Goal: Task Accomplishment & Management: Complete application form

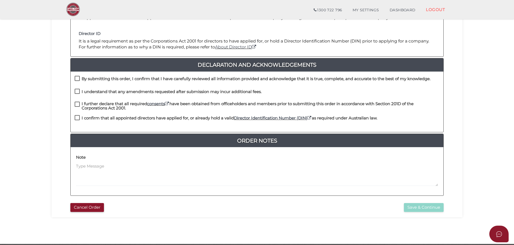
scroll to position [107, 0]
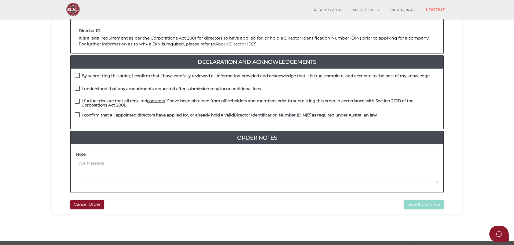
click at [78, 74] on label "By submitting this order, I confirm that I have carefully reviewed all informat…" at bounding box center [253, 77] width 356 height 7
checkbox input "true"
click at [77, 89] on label "I understand that any amendments requested after submission may incur additiona…" at bounding box center [168, 89] width 187 height 7
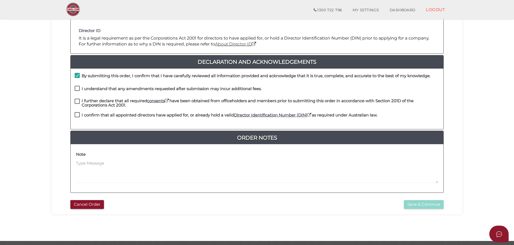
checkbox input "true"
click at [77, 102] on label "I further declare that all required consents have been obtained from officehold…" at bounding box center [257, 101] width 364 height 7
checkbox input "true"
click at [77, 115] on label "I confirm that all appointed directors have applied for, or already hold a vali…" at bounding box center [226, 116] width 302 height 7
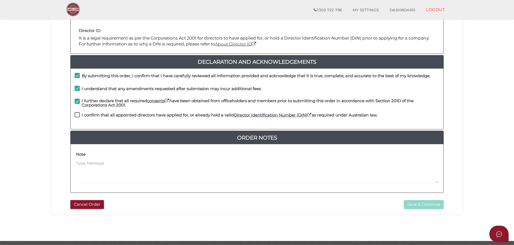
checkbox input "true"
click at [428, 204] on button "Save & Continue" at bounding box center [424, 204] width 40 height 9
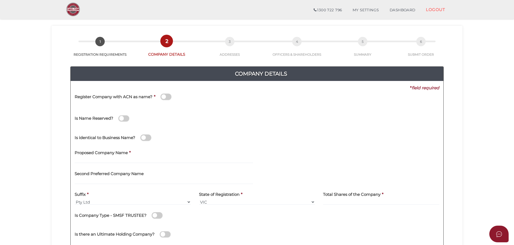
scroll to position [27, 0]
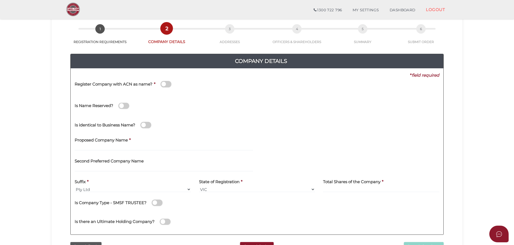
click at [198, 82] on div "Register Company with ACN as name? *" at bounding box center [168, 84] width 186 height 13
click at [170, 85] on span at bounding box center [165, 84] width 11 height 6
click at [0, 0] on input "checkbox" at bounding box center [0, 0] width 0 height 0
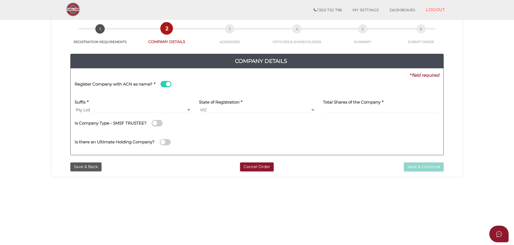
drag, startPoint x: 269, startPoint y: 104, endPoint x: 241, endPoint y: 90, distance: 31.8
click at [269, 104] on div "State of Registration * VIC ACT NSW NT QLD TAS WA SA" at bounding box center [257, 104] width 116 height 17
click at [214, 82] on div "Register Company with ACN as name? *" at bounding box center [168, 84] width 186 height 13
click at [179, 87] on div "Register Company with ACN as name? *" at bounding box center [168, 84] width 186 height 13
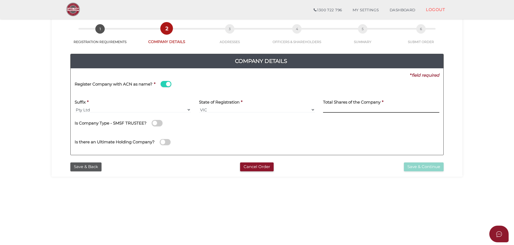
click at [360, 108] on input at bounding box center [381, 110] width 116 height 6
type input "120"
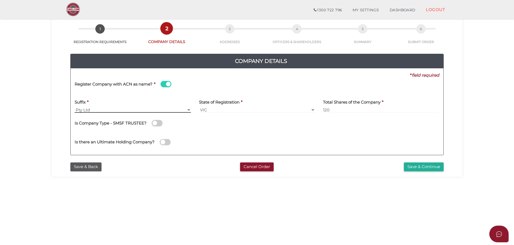
click at [75, 109] on select "Pty Ltd Pty Ltd Pty. Ltd. Pty Limited Proprietary Limited Proprietary Ltd" at bounding box center [133, 110] width 116 height 6
click at [77, 109] on select "Pty Ltd Pty Ltd Pty. Ltd. Pty Limited Proprietary Limited Proprietary Ltd" at bounding box center [133, 110] width 116 height 6
click at [91, 110] on select "Pty Ltd Pty Ltd Pty. Ltd. Pty Limited Proprietary Limited Proprietary Ltd" at bounding box center [133, 110] width 116 height 6
click at [127, 103] on div "Suffix * Pty Ltd Pty Ltd Pty. Ltd. Pty Limited Proprietary Limited Proprietary …" at bounding box center [133, 104] width 116 height 17
click at [121, 89] on div "Register Company with ACN as name? *" at bounding box center [168, 84] width 186 height 13
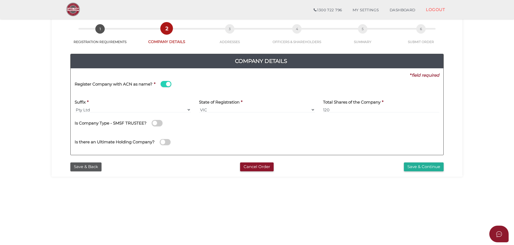
click at [196, 78] on div "Register Company with ACN as name? *" at bounding box center [168, 84] width 186 height 13
click at [101, 42] on link "1 REGISTRATION REQUIREMENTS" at bounding box center [100, 37] width 70 height 14
click at [260, 166] on button "Cancel Order" at bounding box center [257, 166] width 34 height 9
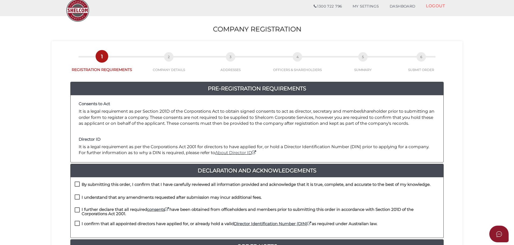
scroll to position [27, 0]
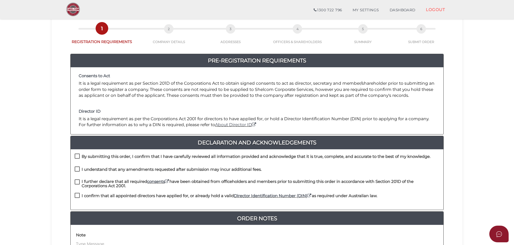
click at [76, 155] on label "By submitting this order, I confirm that I have carefully reviewed all informat…" at bounding box center [253, 157] width 356 height 7
checkbox input "true"
click at [77, 167] on label "I understand that any amendments requested after submission may incur additiona…" at bounding box center [168, 170] width 187 height 7
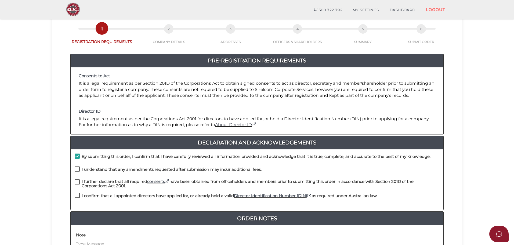
checkbox input "true"
click at [77, 180] on label "I further declare that all required consents have been obtained from officehold…" at bounding box center [257, 182] width 364 height 7
checkbox input "true"
click at [77, 195] on label "I confirm that all appointed directors have applied for, or already hold a vali…" at bounding box center [226, 196] width 302 height 7
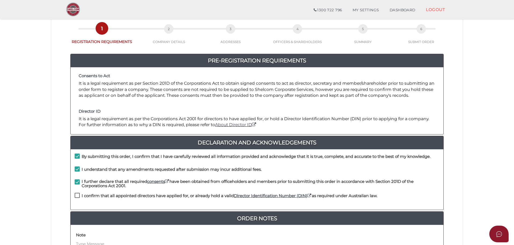
checkbox input "true"
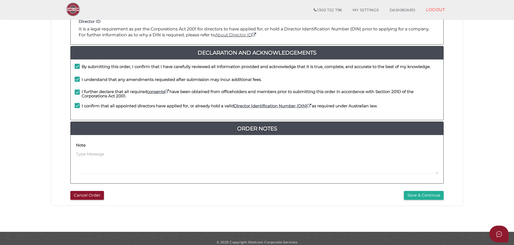
scroll to position [124, 0]
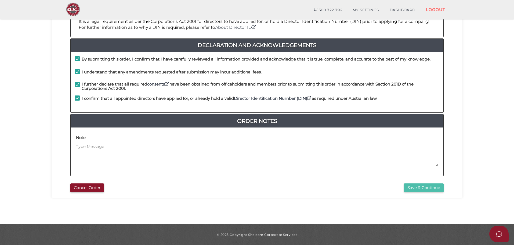
click at [429, 187] on button "Save & Continue" at bounding box center [424, 187] width 40 height 9
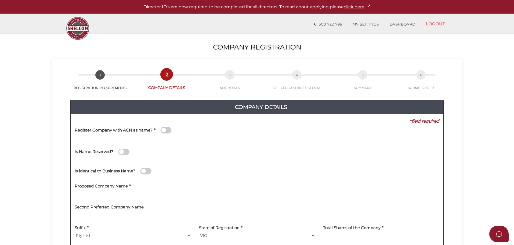
click at [202, 131] on div "Register Company with ACN as name? *" at bounding box center [168, 130] width 186 height 13
click at [185, 131] on div "Register Company with ACN as name? *" at bounding box center [168, 130] width 186 height 13
click at [168, 130] on span at bounding box center [165, 130] width 11 height 6
click at [0, 0] on input "checkbox" at bounding box center [0, 0] width 0 height 0
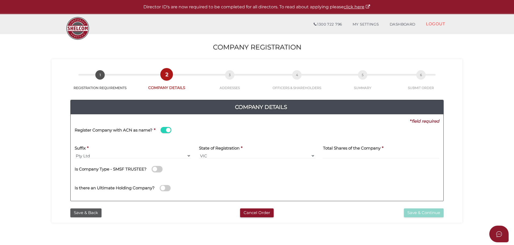
click at [184, 131] on div "Register Company with ACN as name? *" at bounding box center [168, 130] width 186 height 13
click at [194, 130] on div "Register Company with ACN as name? *" at bounding box center [168, 130] width 186 height 13
click at [163, 132] on span at bounding box center [165, 130] width 11 height 6
click at [0, 0] on input "checkbox" at bounding box center [0, 0] width 0 height 0
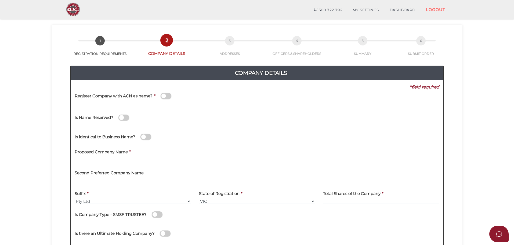
scroll to position [27, 0]
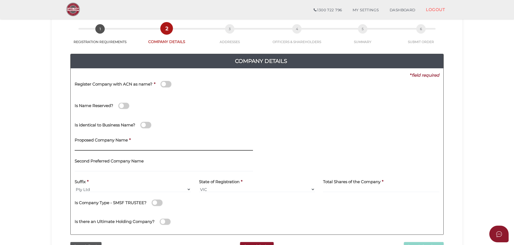
click at [86, 146] on input "text" at bounding box center [164, 147] width 178 height 6
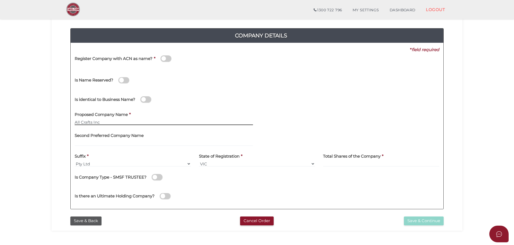
scroll to position [54, 0]
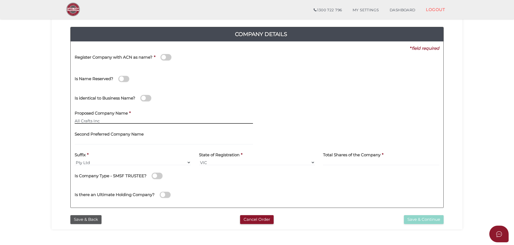
type input "All Crafts Inc"
click at [367, 160] on input at bounding box center [381, 162] width 116 height 6
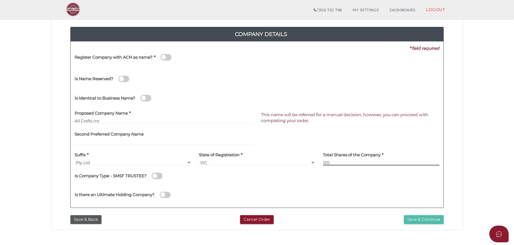
type input "120"
click at [413, 219] on button "Save & Continue" at bounding box center [424, 219] width 40 height 9
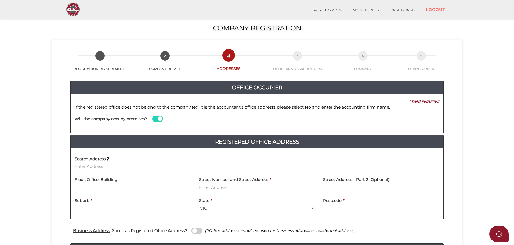
scroll to position [27, 0]
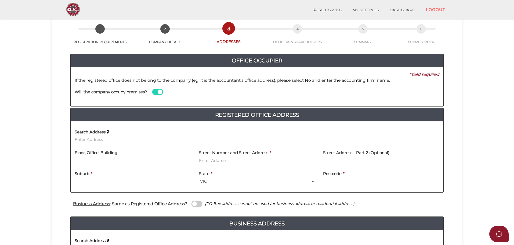
click at [221, 159] on input "text" at bounding box center [257, 160] width 116 height 6
type input "20 Celestial Way"
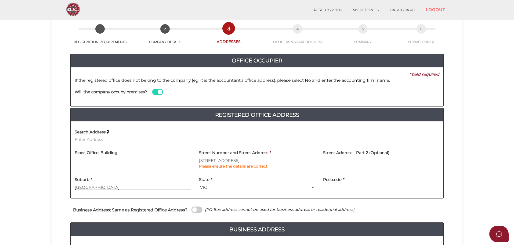
type input "[GEOGRAPHIC_DATA]"
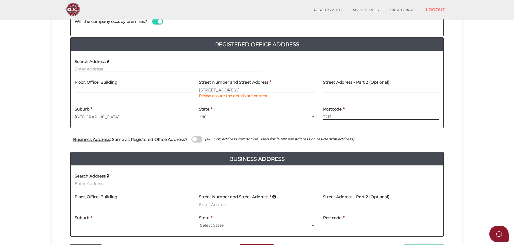
scroll to position [107, 0]
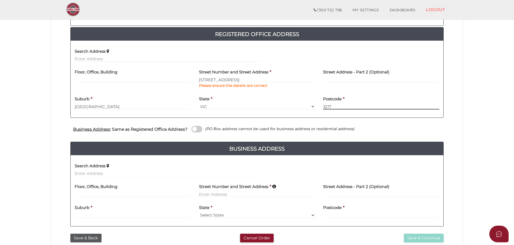
type input "3217"
click at [200, 127] on span at bounding box center [196, 129] width 11 height 6
click at [0, 0] on input "checkbox" at bounding box center [0, 0] width 0 height 0
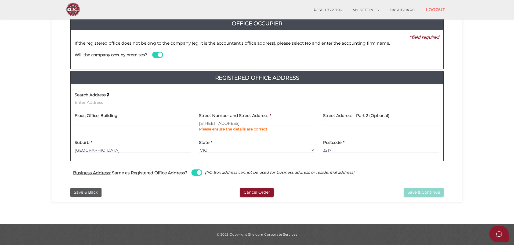
scroll to position [64, 0]
click at [430, 194] on button "Save & Continue" at bounding box center [424, 192] width 40 height 9
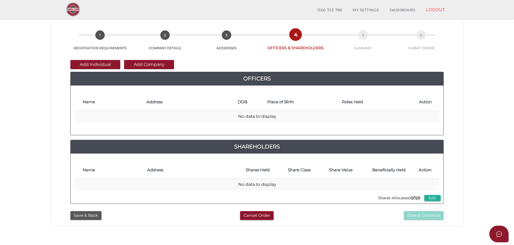
scroll to position [27, 0]
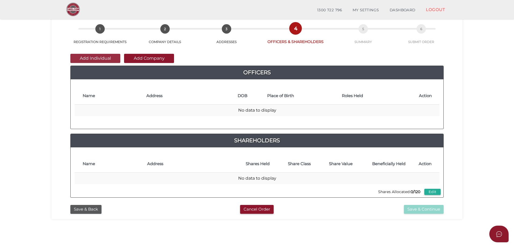
click at [97, 57] on button "Add Individual" at bounding box center [95, 58] width 50 height 9
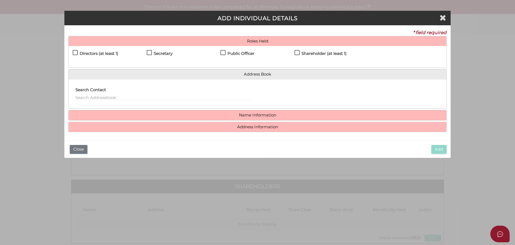
click at [74, 52] on label "Directors (at least 1)" at bounding box center [96, 54] width 46 height 7
checkbox input "true"
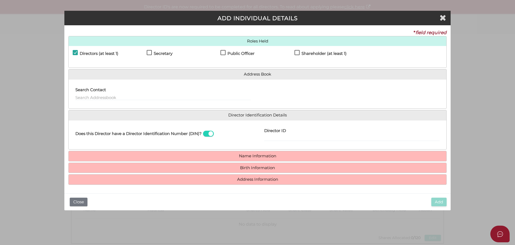
click at [149, 54] on label "Secretary" at bounding box center [160, 54] width 26 height 7
checkbox input "true"
click at [222, 53] on label "Public Officer" at bounding box center [238, 54] width 34 height 7
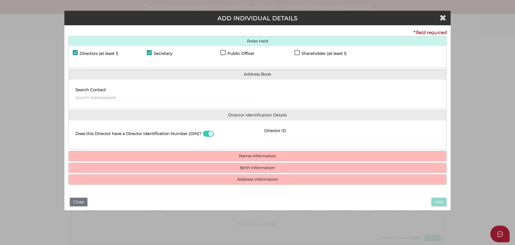
checkbox input "true"
click at [297, 52] on label "Shareholder (at least 1)" at bounding box center [321, 54] width 52 height 7
checkbox input "true"
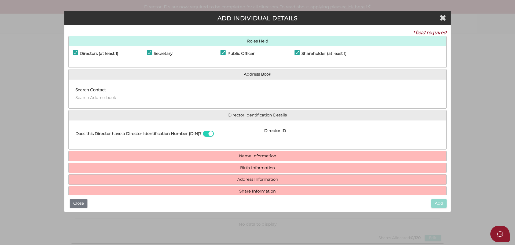
click at [272, 137] on input "Director ID" at bounding box center [352, 138] width 176 height 6
type input "036235952816018"
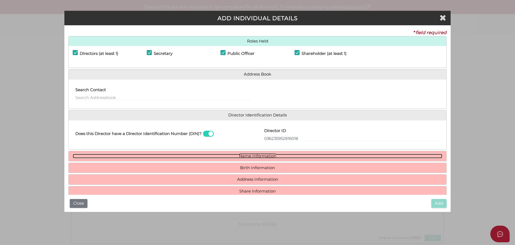
click at [249, 154] on link "Name Information" at bounding box center [258, 156] width 370 height 5
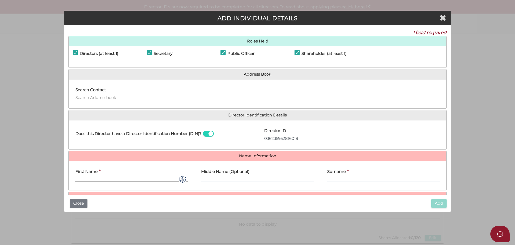
click at [99, 179] on input "First Name" at bounding box center [131, 179] width 112 height 6
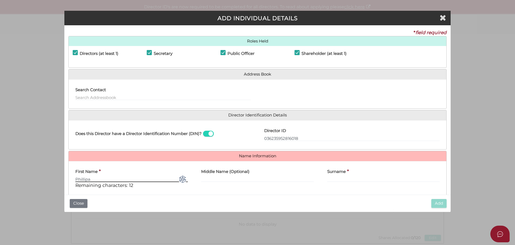
type input "Phillipa"
type input "Anne"
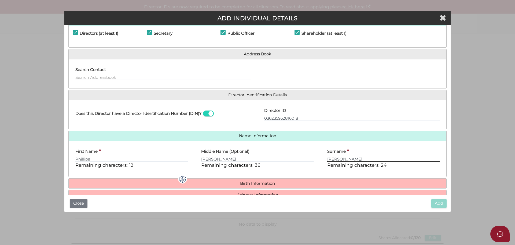
scroll to position [46, 0]
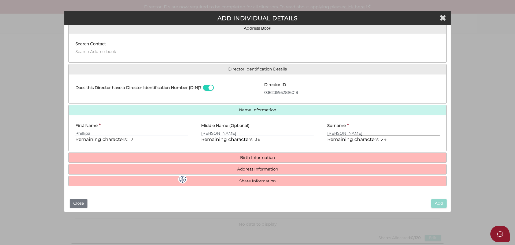
type input "Boyack"
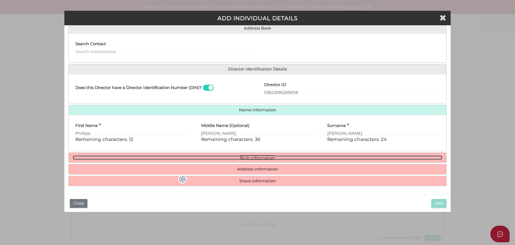
click at [253, 155] on link "Birth Information" at bounding box center [258, 157] width 370 height 5
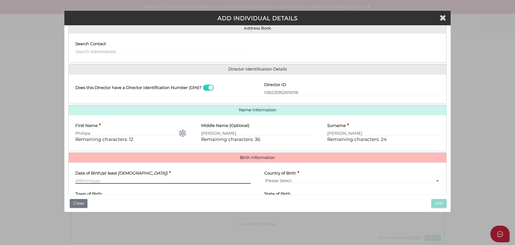
click at [112, 177] on input "Date of Birth (at least 18 years old)" at bounding box center [163, 180] width 176 height 6
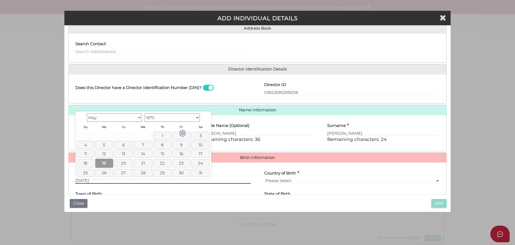
type input "[DATE]"
click at [105, 161] on link "19" at bounding box center [104, 162] width 18 height 9
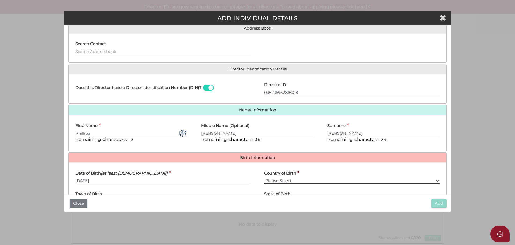
click at [271, 180] on select "Please Select v Australia Afghanistan Albania Algeria American Samoa Andorra An…" at bounding box center [352, 180] width 176 height 6
select select "[GEOGRAPHIC_DATA]"
click at [264, 177] on select "Please Select v Australia Afghanistan Albania Algeria American Samoa Andorra An…" at bounding box center [352, 180] width 176 height 6
click at [117, 189] on div "Town of Birth *" at bounding box center [163, 195] width 176 height 17
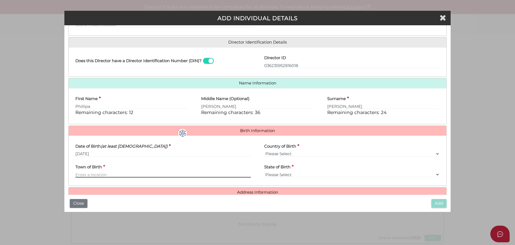
click at [91, 173] on input "Town of Birth" at bounding box center [163, 174] width 176 height 6
type input "[GEOGRAPHIC_DATA]"
select select "VIC"
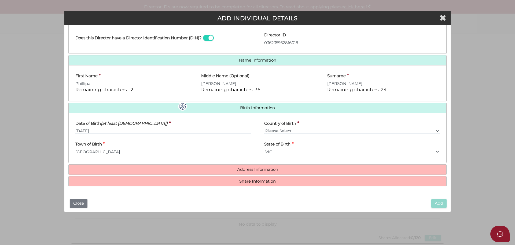
scroll to position [96, 0]
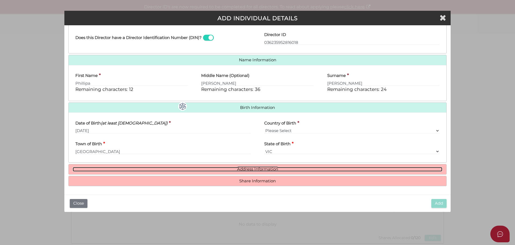
click at [266, 168] on link "Address Information" at bounding box center [258, 169] width 370 height 5
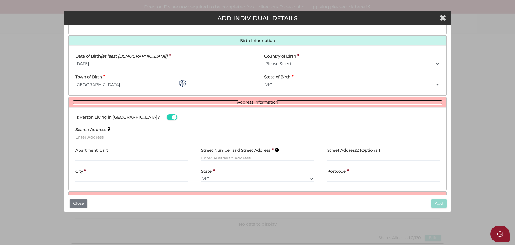
scroll to position [176, 0]
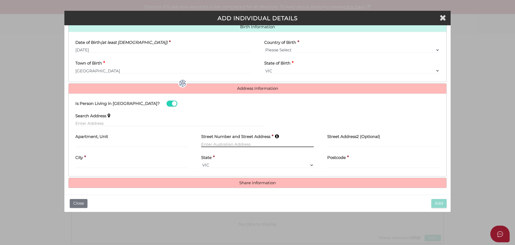
click at [216, 144] on input "text" at bounding box center [257, 144] width 112 height 6
type input "20 Celestrial Way"
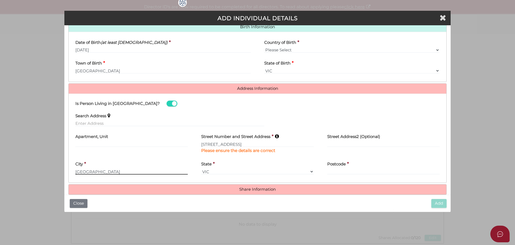
type input "Mount Dundeed"
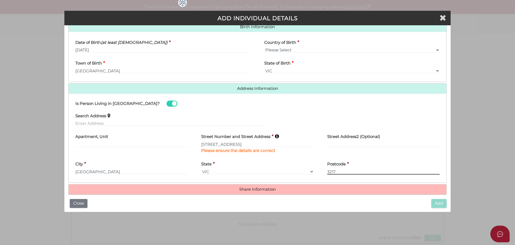
type input "3217"
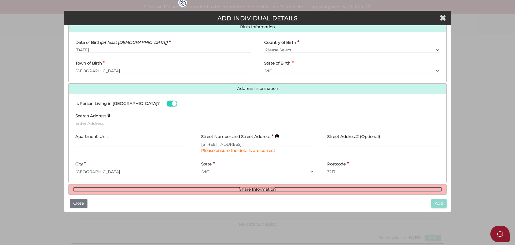
click at [268, 188] on link "Share Information" at bounding box center [258, 189] width 370 height 5
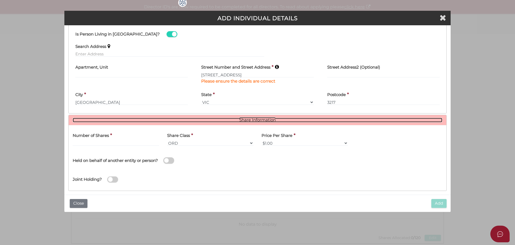
scroll to position [250, 0]
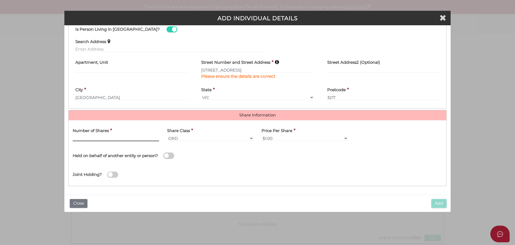
click at [121, 138] on input "text" at bounding box center [116, 138] width 86 height 6
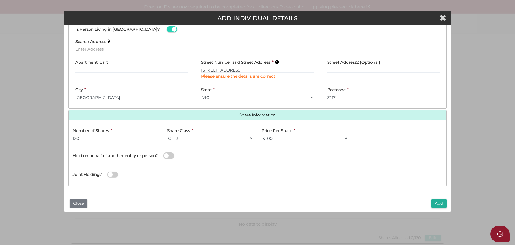
type input "120"
click at [206, 157] on div "Held on behalf of another entity or person?" at bounding box center [163, 152] width 181 height 15
click at [435, 203] on button "Add" at bounding box center [439, 203] width 15 height 9
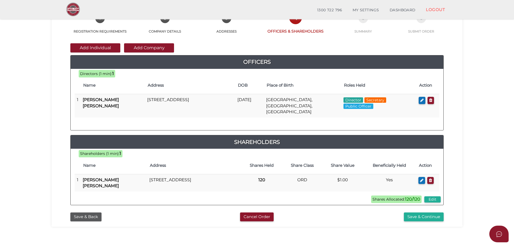
scroll to position [54, 0]
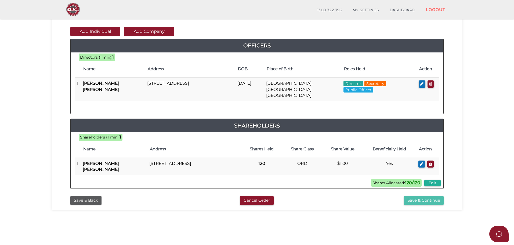
click at [429, 198] on button "Save & Continue" at bounding box center [424, 200] width 40 height 9
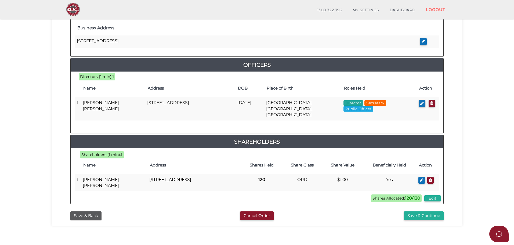
scroll to position [215, 0]
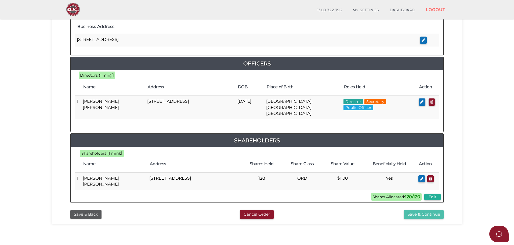
click at [424, 210] on button "Save & Continue" at bounding box center [424, 214] width 40 height 9
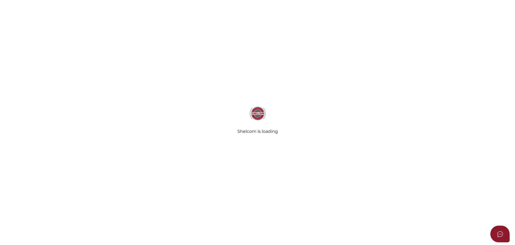
select select "Comb Binding"
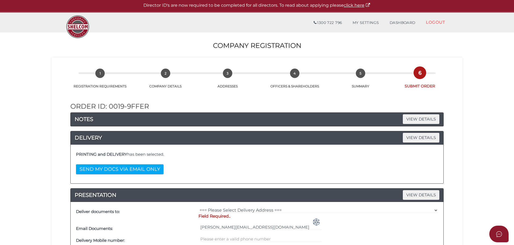
scroll to position [27, 0]
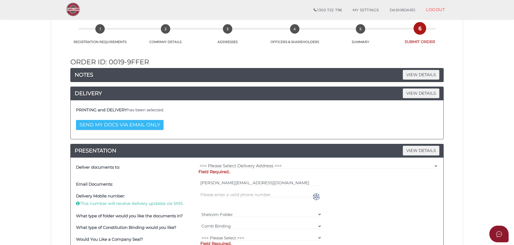
click at [130, 126] on button "SEND MY DOCS VIA EMAIL ONLY" at bounding box center [119, 125] width 87 height 10
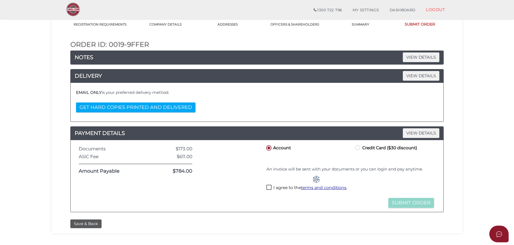
scroll to position [54, 0]
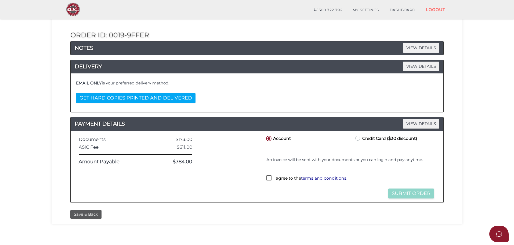
click at [358, 139] on label "Credit Card ($30 discount)" at bounding box center [385, 137] width 63 height 7
radio input "true"
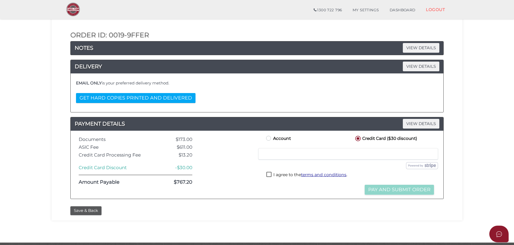
click at [270, 175] on label "I agree to the terms and conditions ." at bounding box center [306, 175] width 81 height 7
checkbox input "true"
click at [400, 191] on button "Pay and Submit Order" at bounding box center [398, 189] width 69 height 10
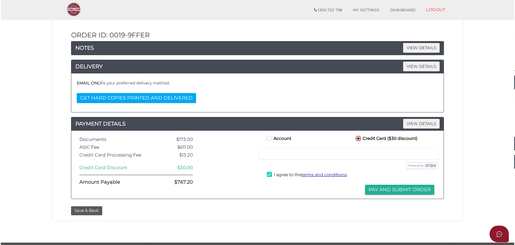
scroll to position [0, 0]
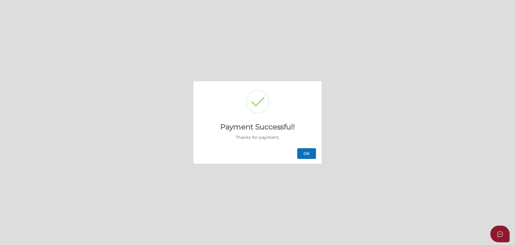
click at [310, 153] on button "OK" at bounding box center [306, 153] width 19 height 11
